Goal: Answer question/provide support: Share knowledge or assist other users

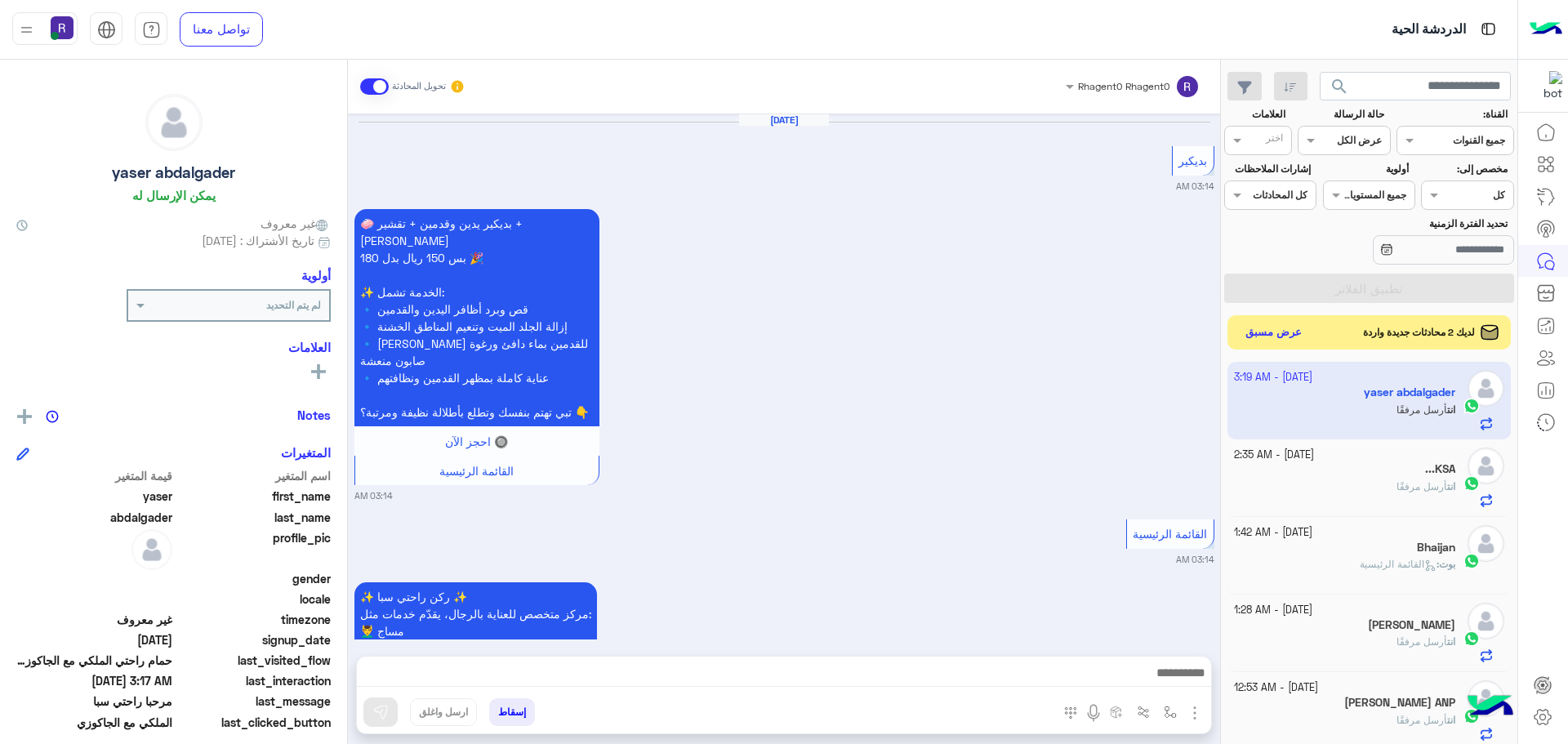
scroll to position [3955, 0]
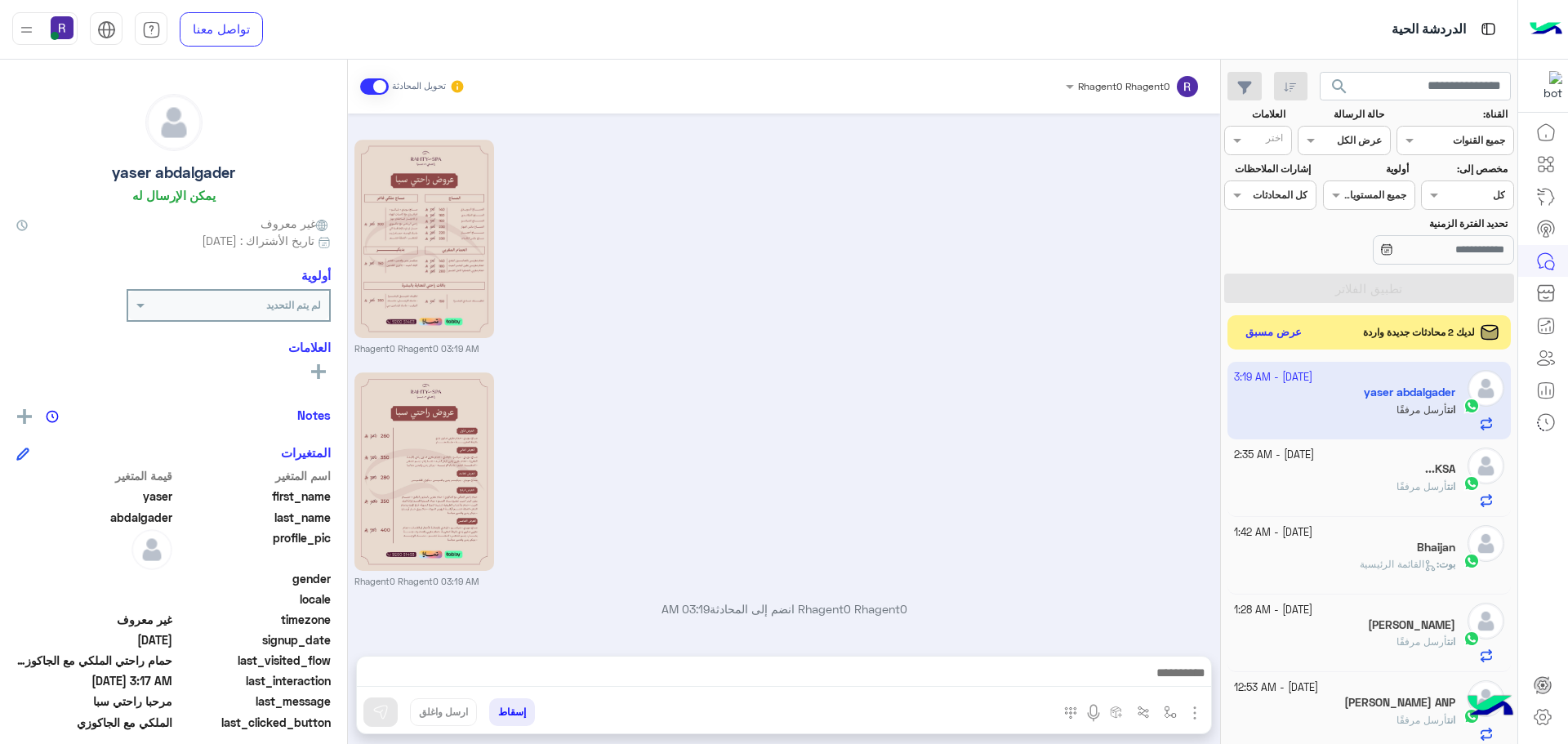
click at [1288, 339] on button "عرض مسبق" at bounding box center [1273, 333] width 69 height 22
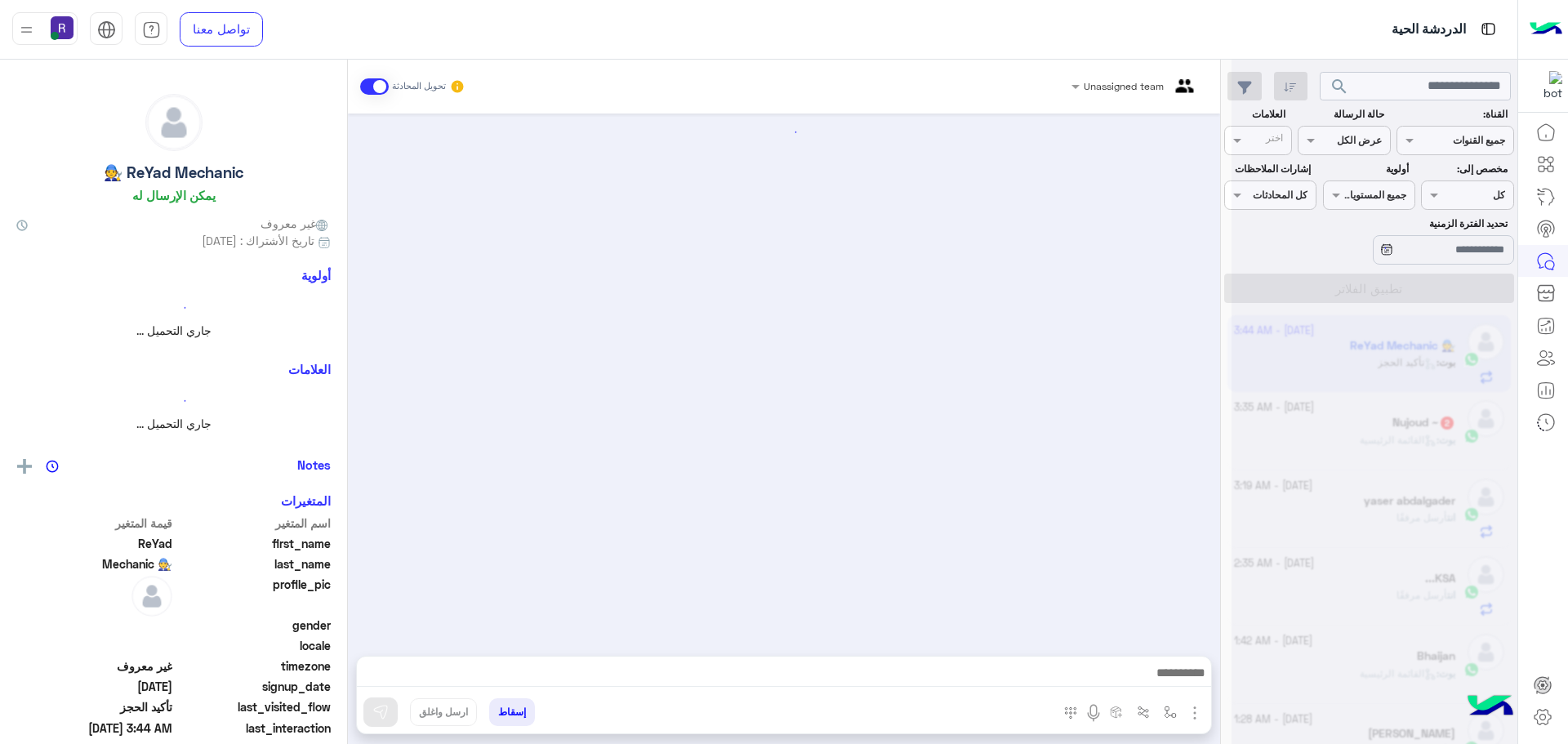
scroll to position [1309, 0]
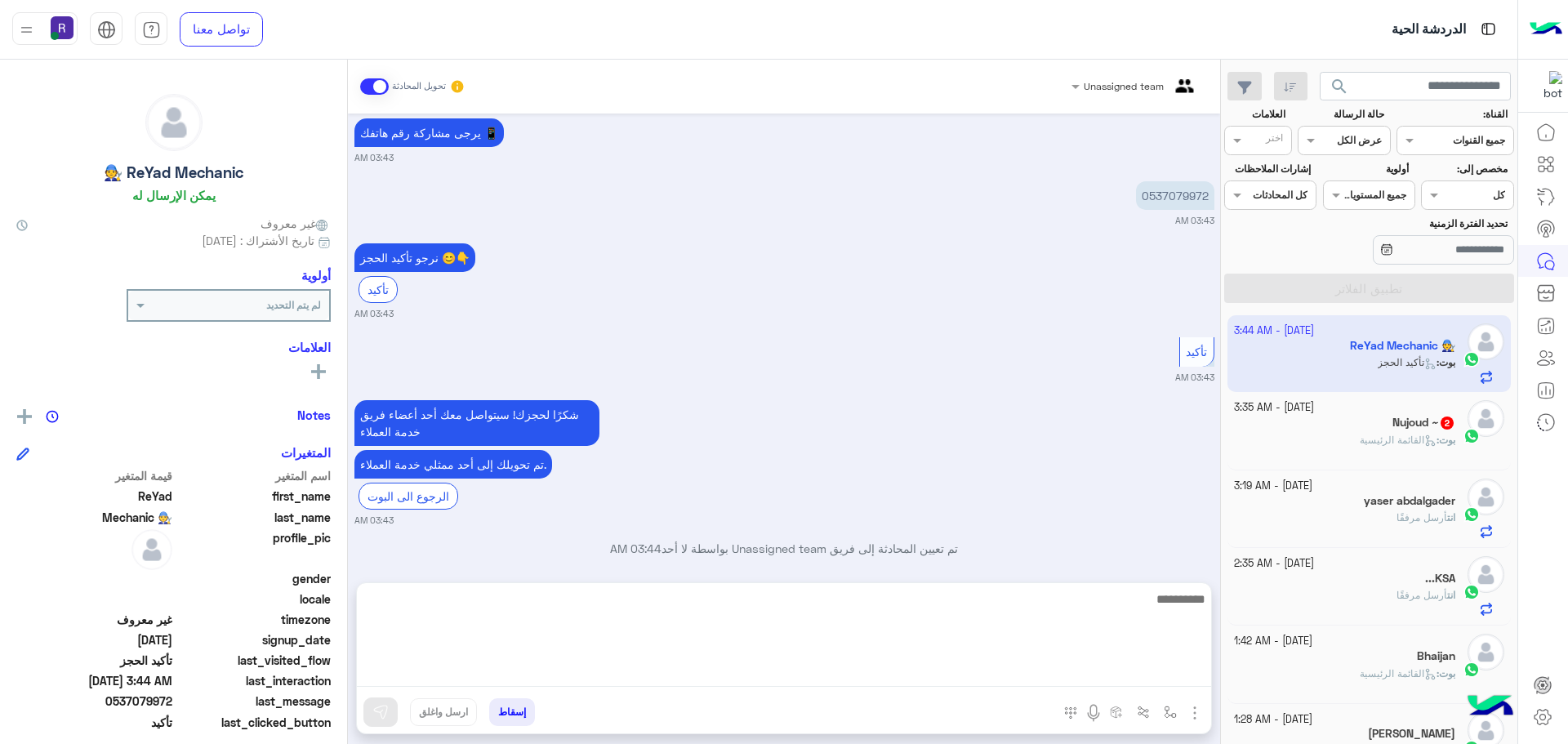
click at [1053, 673] on textarea at bounding box center [784, 637] width 855 height 98
paste textarea "*"
type textarea "**********"
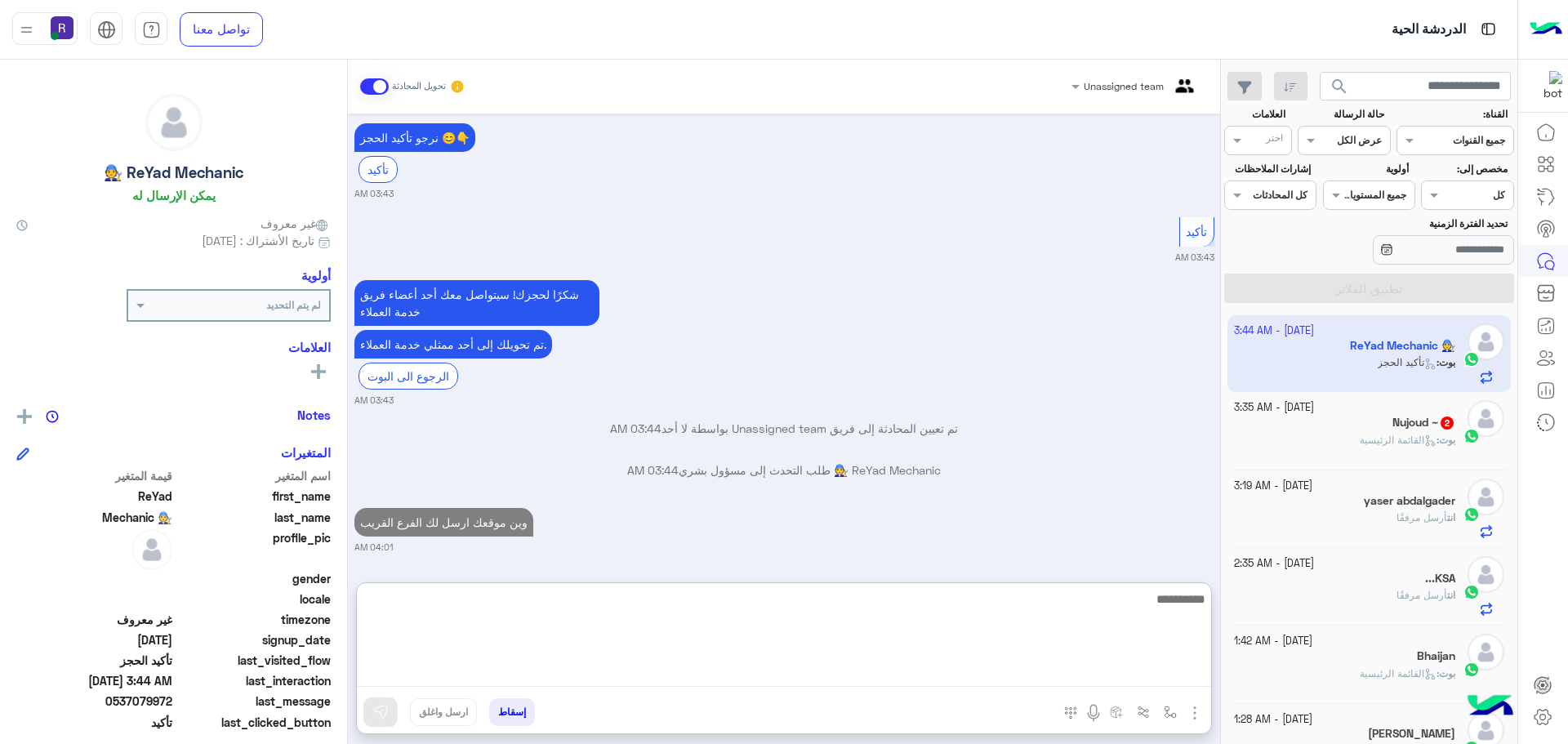
scroll to position [1486, 0]
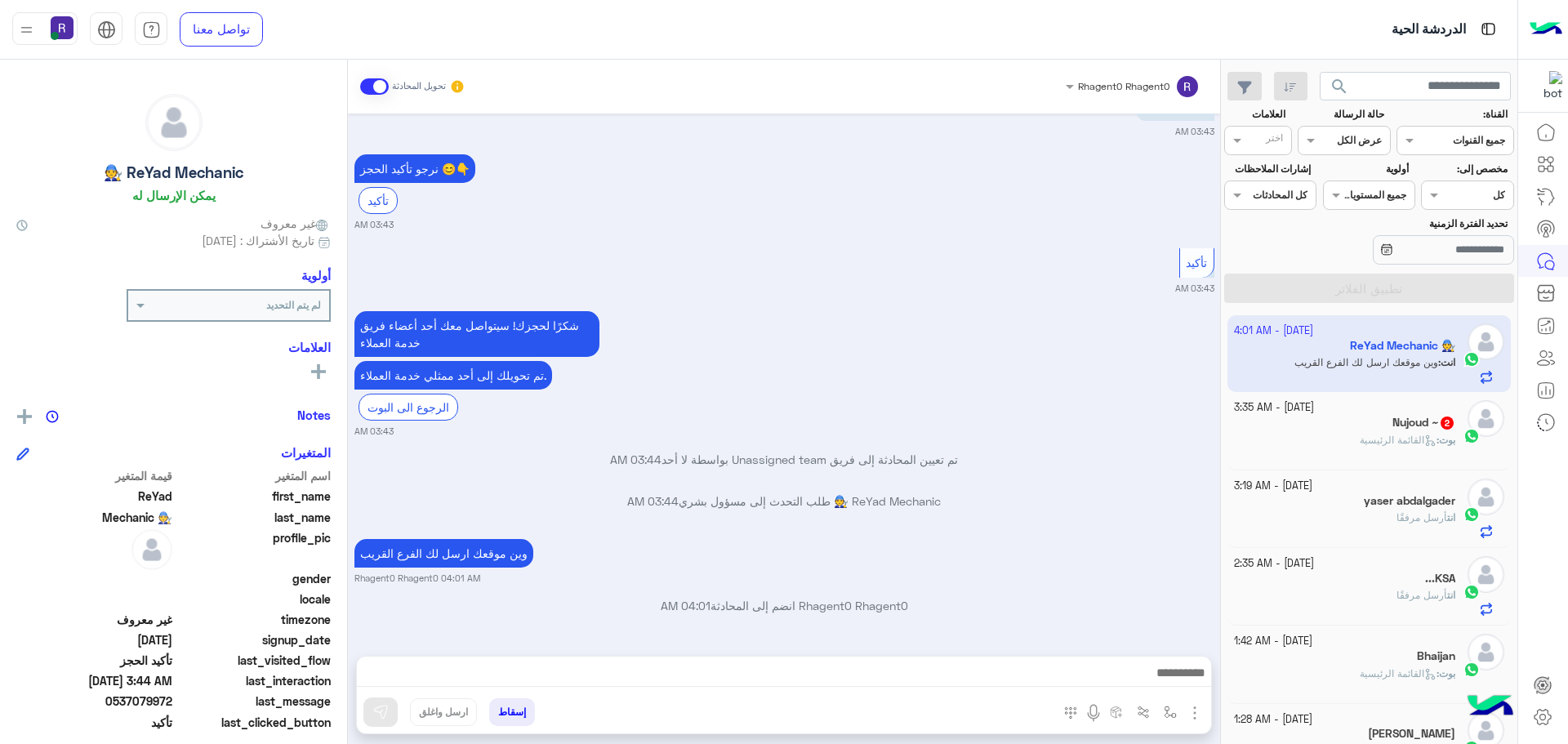
click at [1419, 398] on div "[DATE] - 3:35 AM Nujoud ~ 2 بوت : القائمة الرئيسية" at bounding box center [1370, 431] width 284 height 78
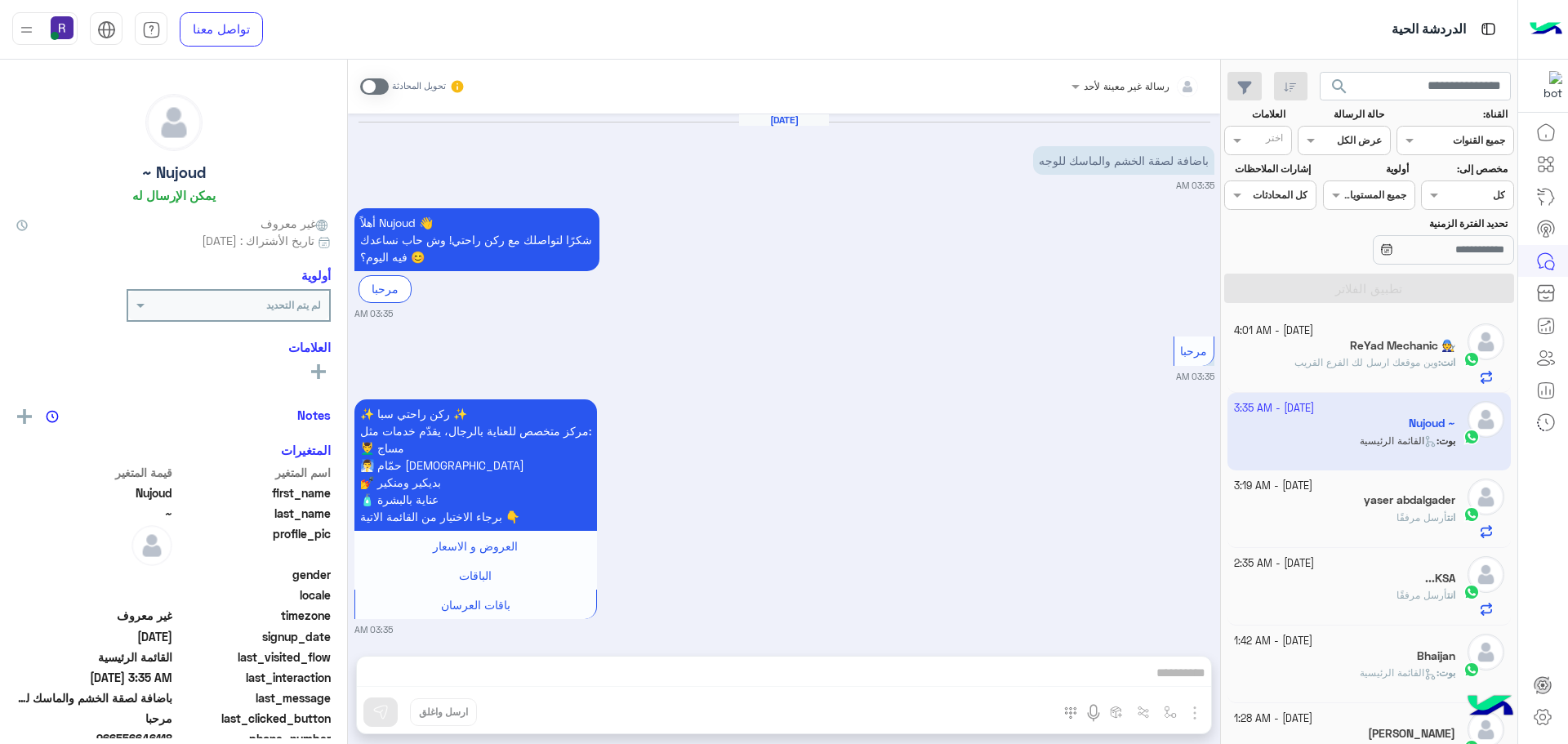
scroll to position [10, 0]
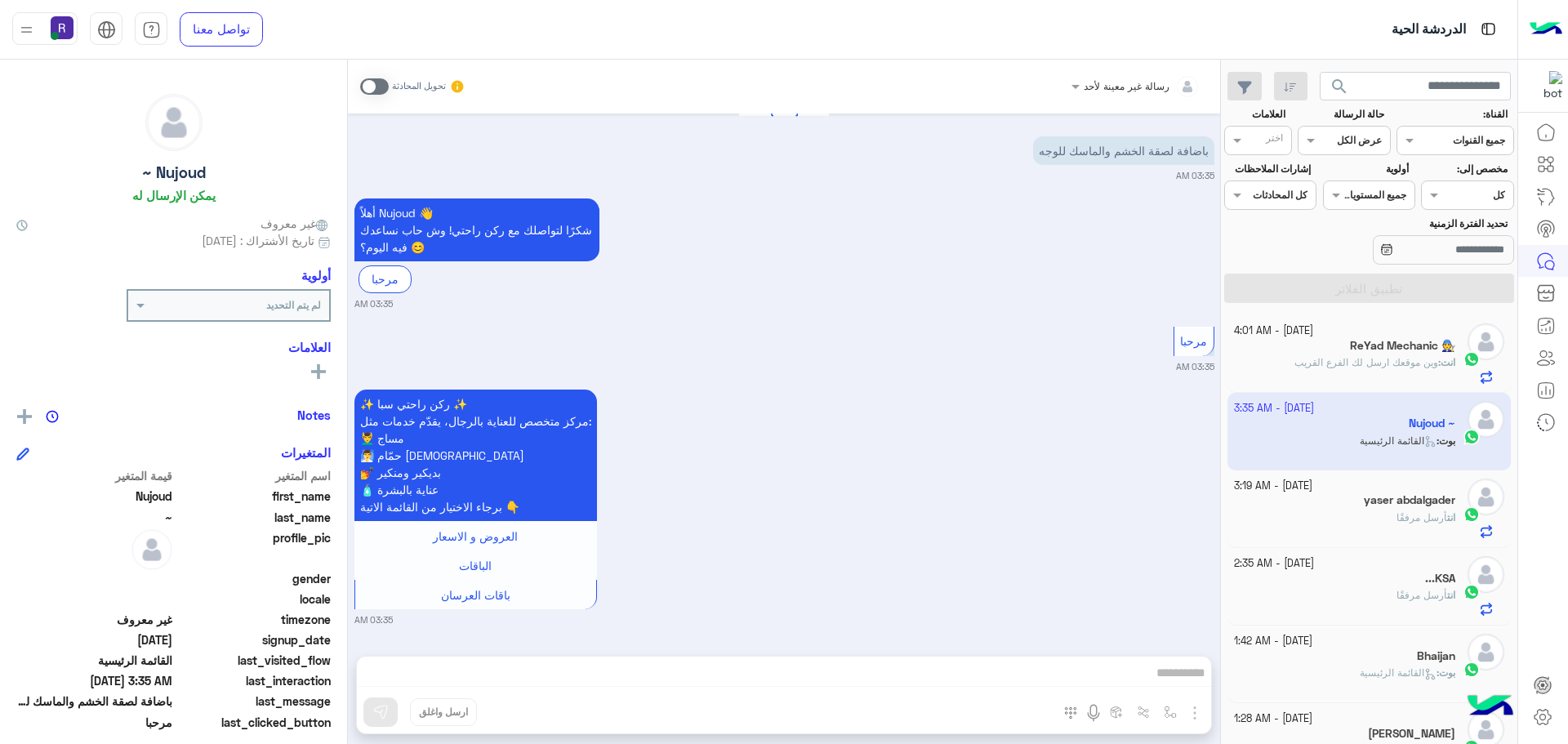
click at [371, 88] on span at bounding box center [374, 87] width 29 height 17
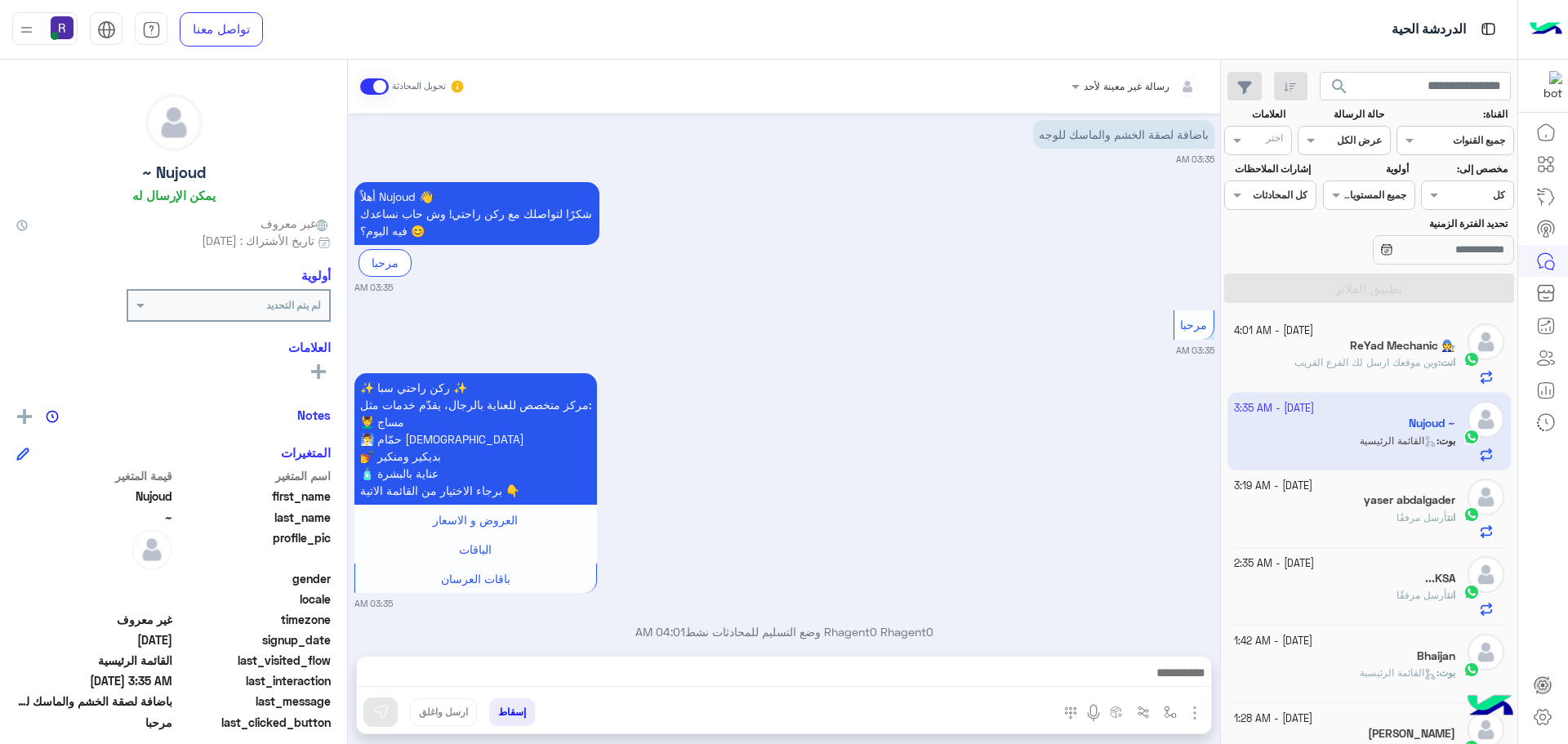
scroll to position [0, 0]
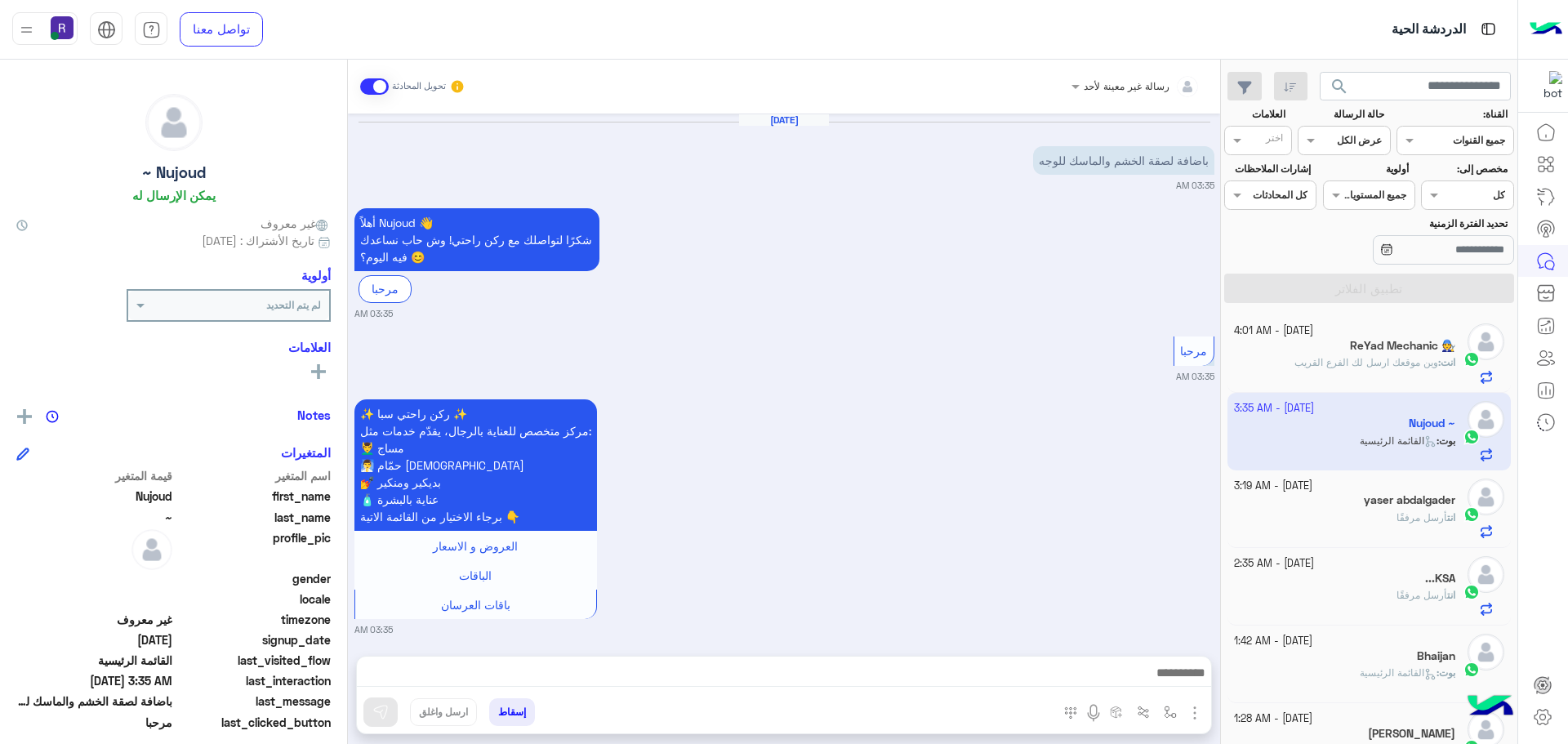
click at [1194, 714] on img "button" at bounding box center [1195, 713] width 20 height 20
click at [1166, 673] on span "الصور" at bounding box center [1163, 677] width 31 height 19
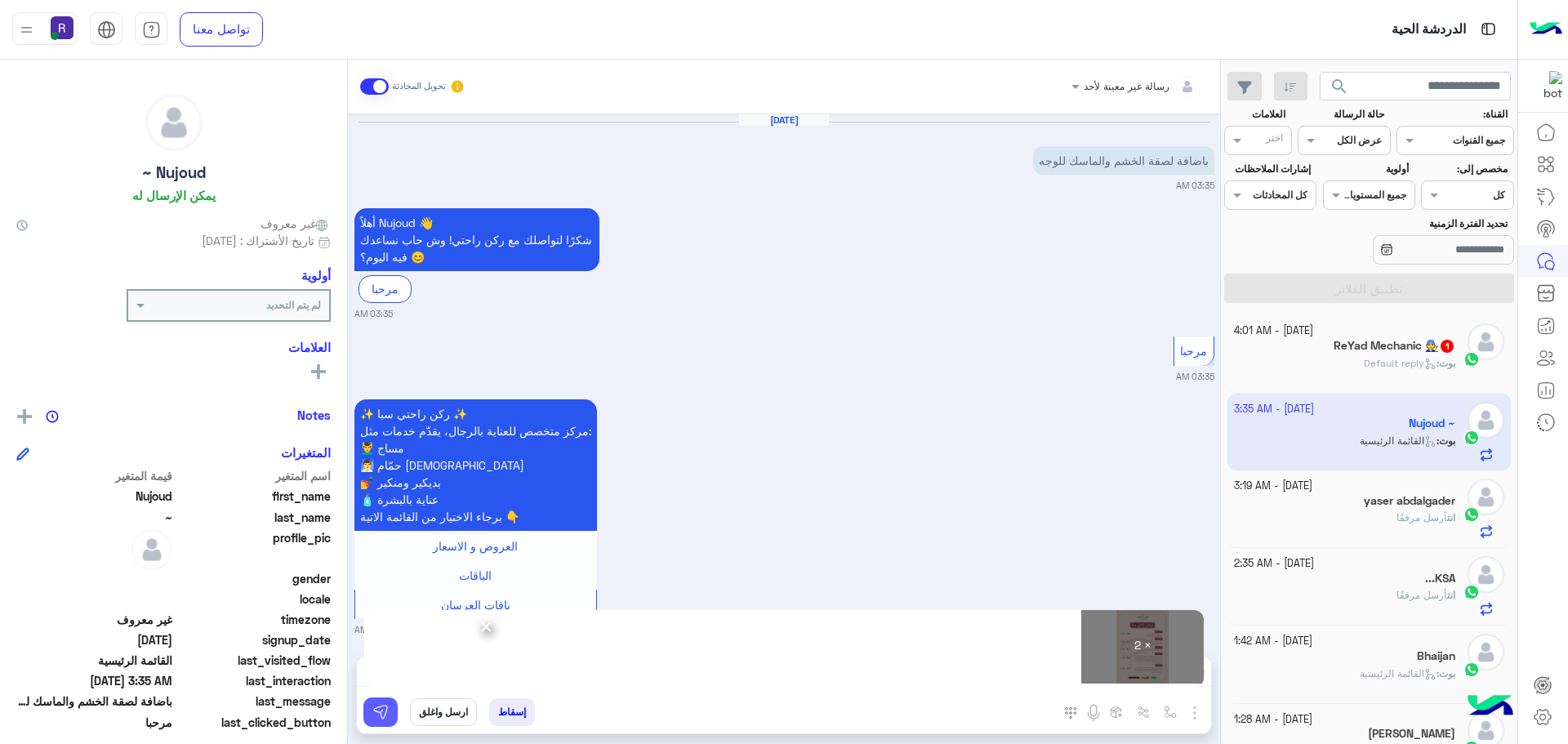
click at [387, 700] on button at bounding box center [381, 713] width 35 height 30
